Goal: Information Seeking & Learning: Learn about a topic

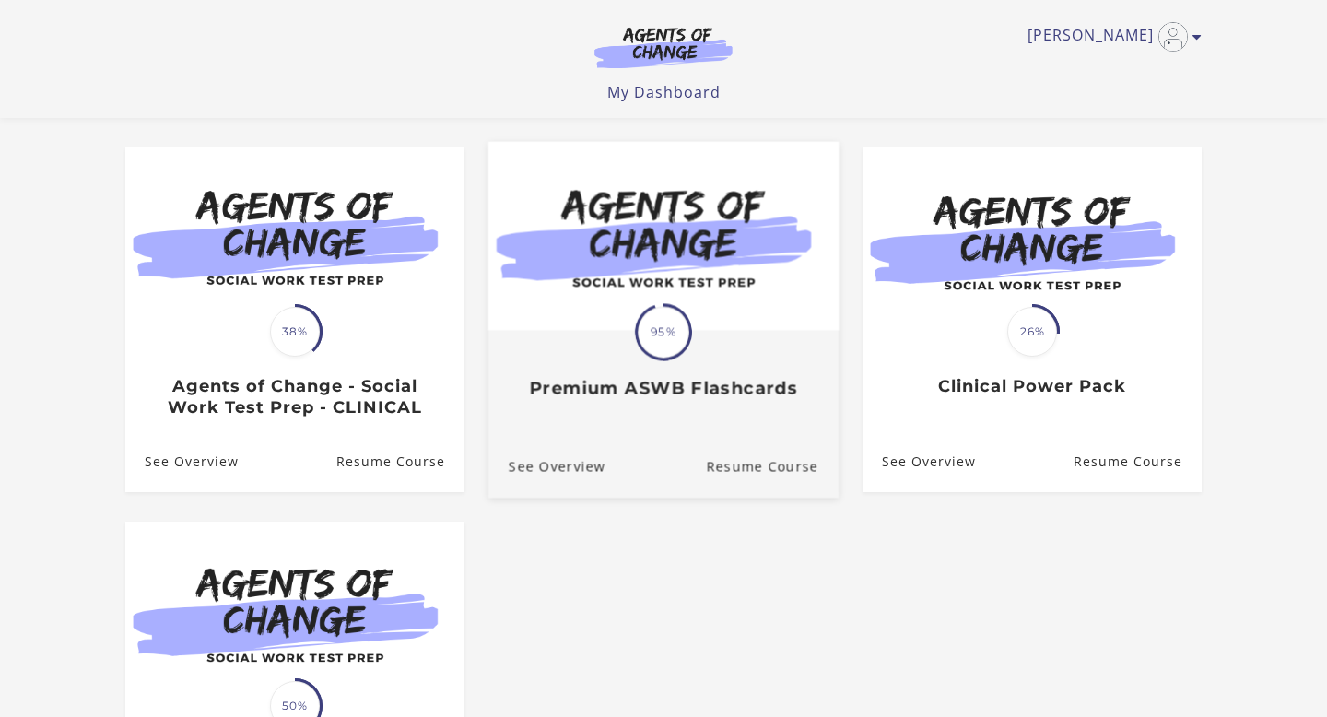
scroll to position [147, 0]
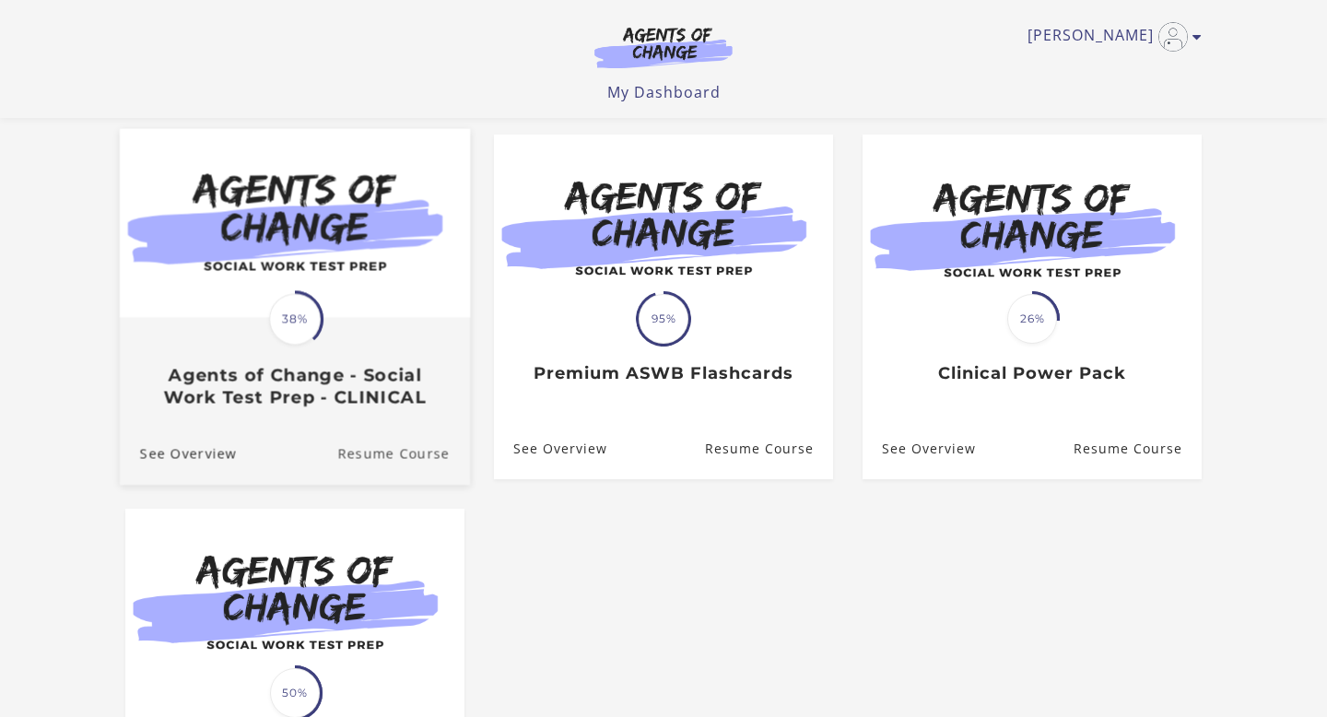
click at [375, 460] on link "Resume Course" at bounding box center [403, 454] width 133 height 62
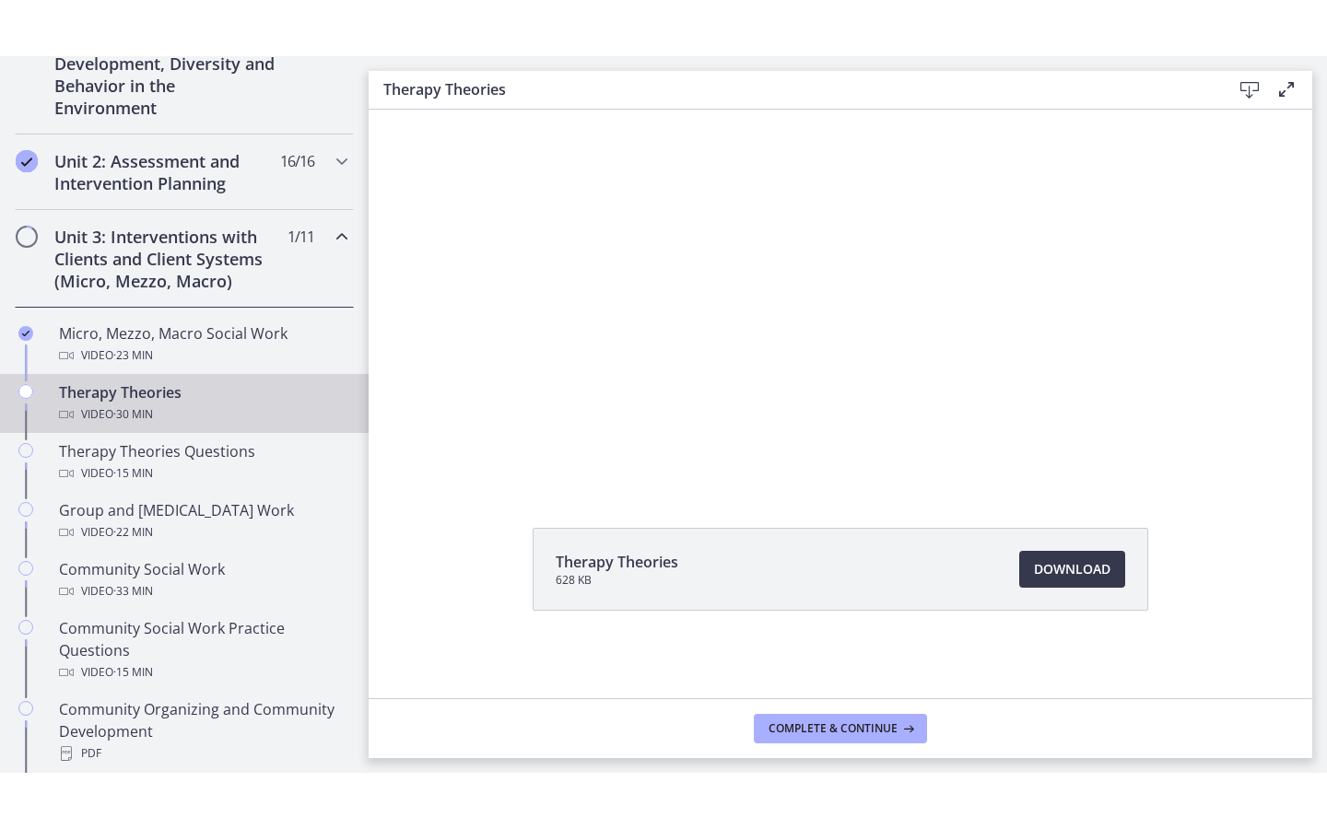
scroll to position [569, 0]
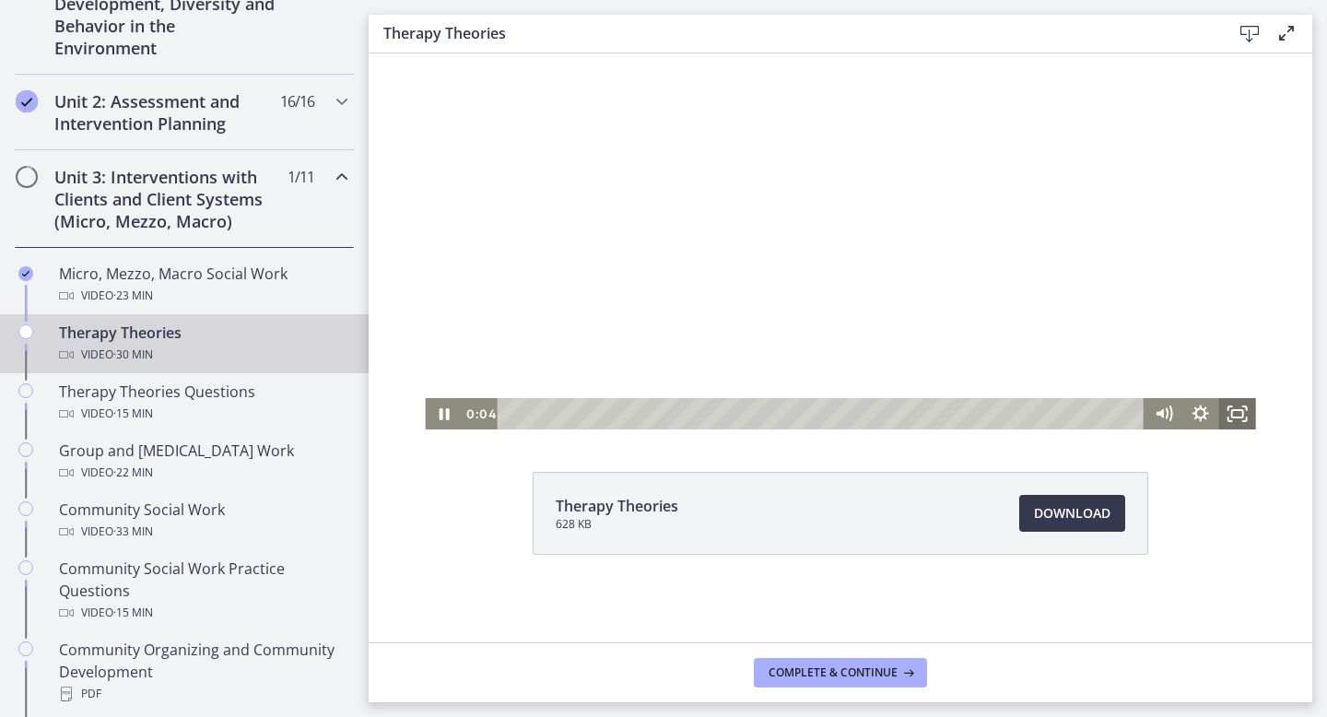
click at [1232, 405] on icon "Fullscreen" at bounding box center [1237, 413] width 37 height 31
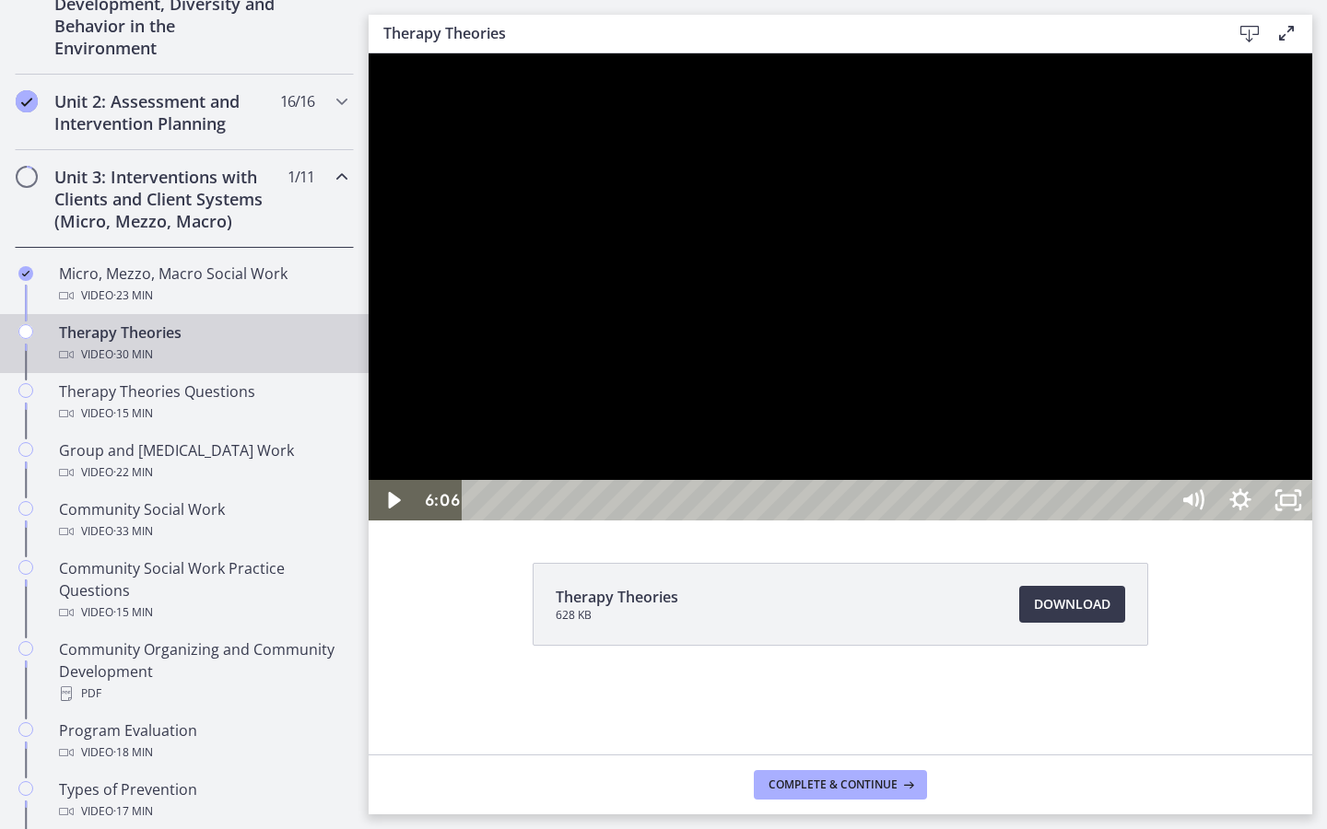
click at [1312, 521] on div at bounding box center [841, 286] width 944 height 467
drag, startPoint x: 1601, startPoint y: 563, endPoint x: 1656, endPoint y: 563, distance: 55.3
click at [1312, 521] on div at bounding box center [841, 286] width 944 height 467
drag, startPoint x: 1656, startPoint y: 583, endPoint x: 1657, endPoint y: 615, distance: 31.3
click at [1312, 521] on div at bounding box center [841, 286] width 944 height 467
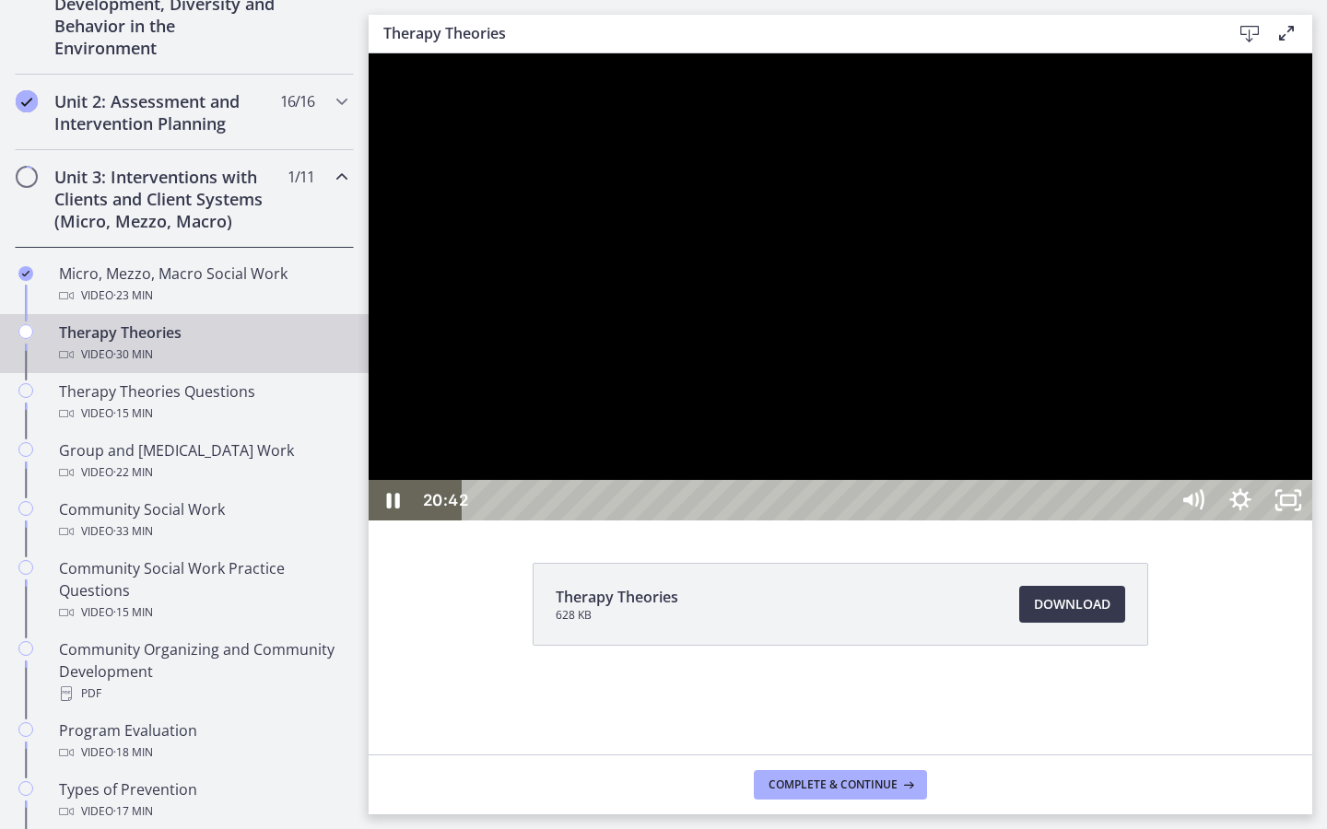
click at [1312, 521] on div at bounding box center [841, 286] width 944 height 467
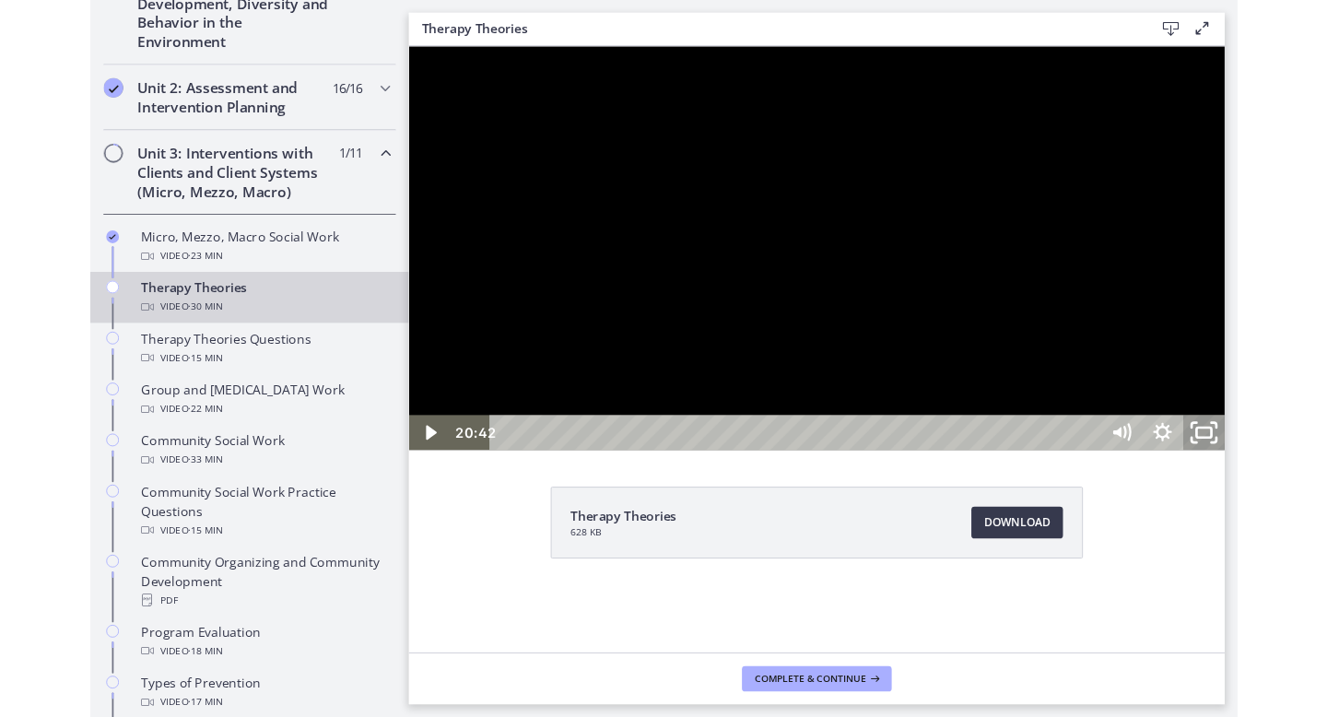
drag, startPoint x: 1724, startPoint y: 855, endPoint x: 1724, endPoint y: 743, distance: 112.4
click at [1326, 518] on icon "Unfullscreen" at bounding box center [1327, 493] width 57 height 49
